Goal: Transaction & Acquisition: Purchase product/service

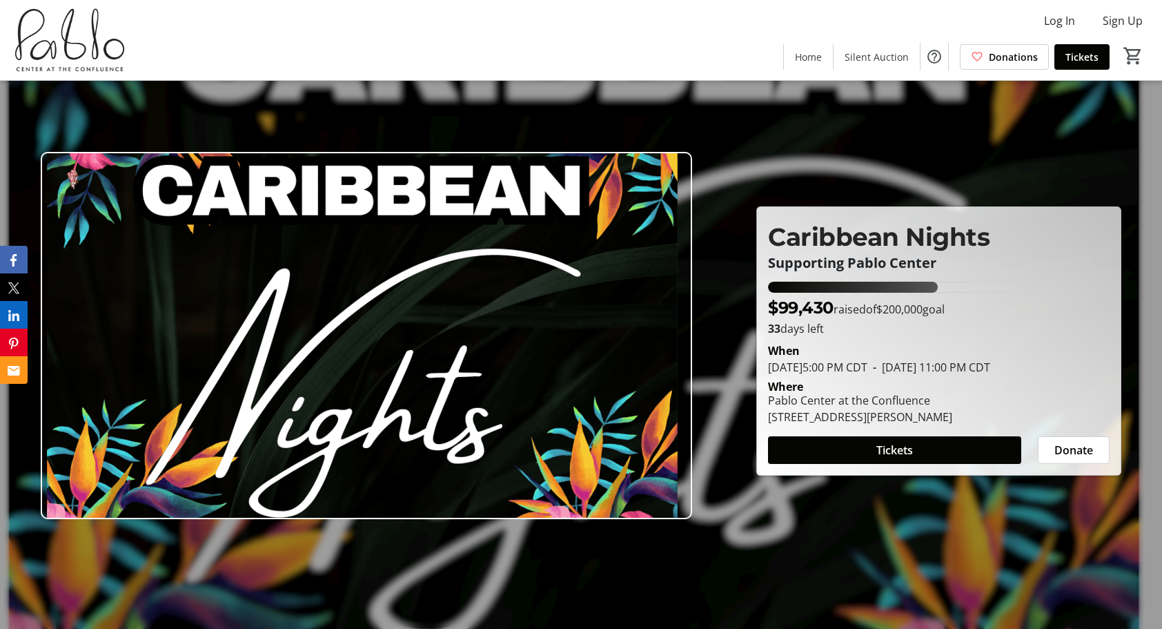
drag, startPoint x: 973, startPoint y: 415, endPoint x: 954, endPoint y: 420, distance: 19.9
click at [954, 420] on div "Pablo Center at the Confluence [STREET_ADDRESS][PERSON_NAME]" at bounding box center [860, 408] width 201 height 33
drag, startPoint x: 954, startPoint y: 420, endPoint x: 959, endPoint y: 373, distance: 47.2
click at [959, 373] on div "[PERSON_NAME][DATE] 5:00 PM CDT - [DATE] 11:00 PM CDT" at bounding box center [939, 358] width 342 height 33
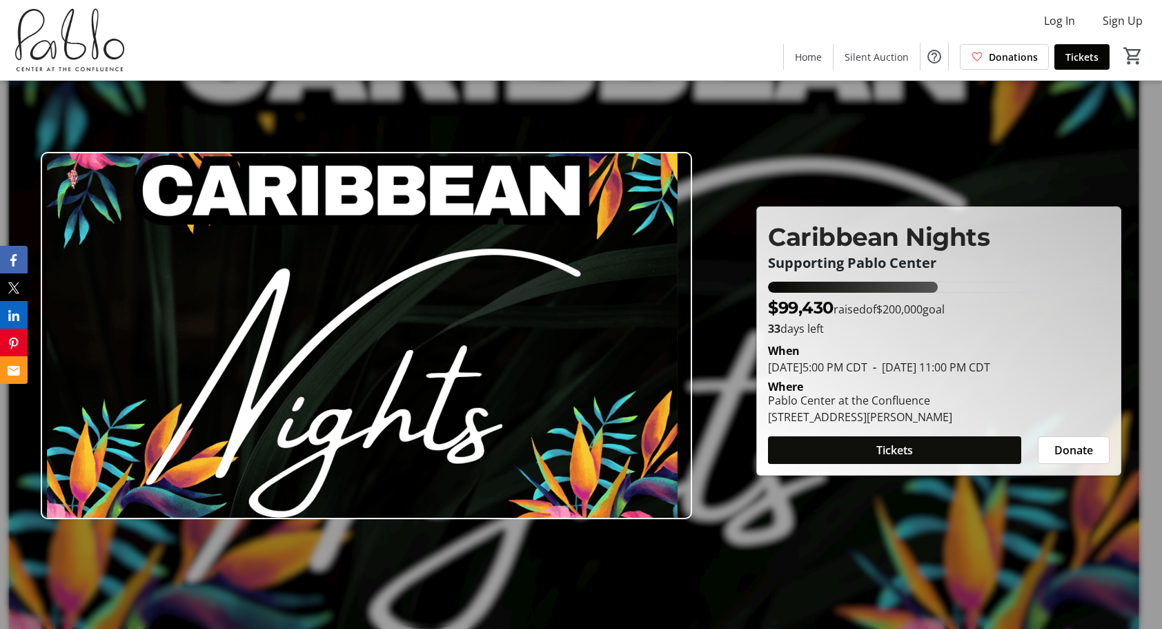
click at [954, 447] on span at bounding box center [894, 449] width 253 height 33
